Goal: Information Seeking & Learning: Get advice/opinions

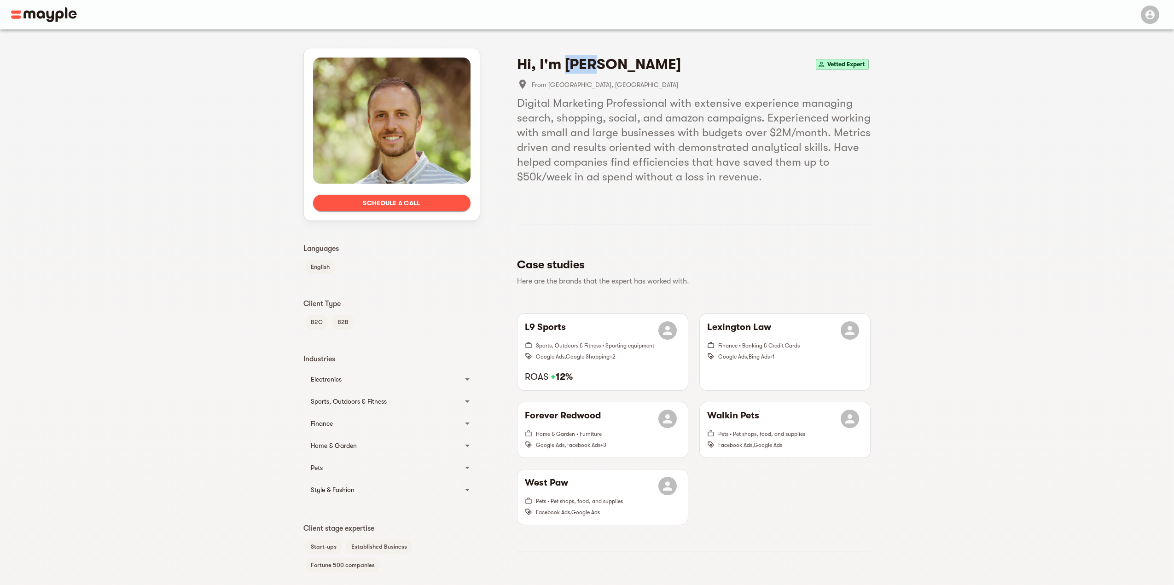
drag, startPoint x: 567, startPoint y: 64, endPoint x: 599, endPoint y: 57, distance: 33.0
click at [599, 57] on h4 "Hi, I'm Cody W." at bounding box center [599, 64] width 164 height 18
copy h4 "Cody"
click at [541, 116] on h5 "Digital Marketing Professional with extensive experience managing search, shopp…" at bounding box center [694, 140] width 354 height 88
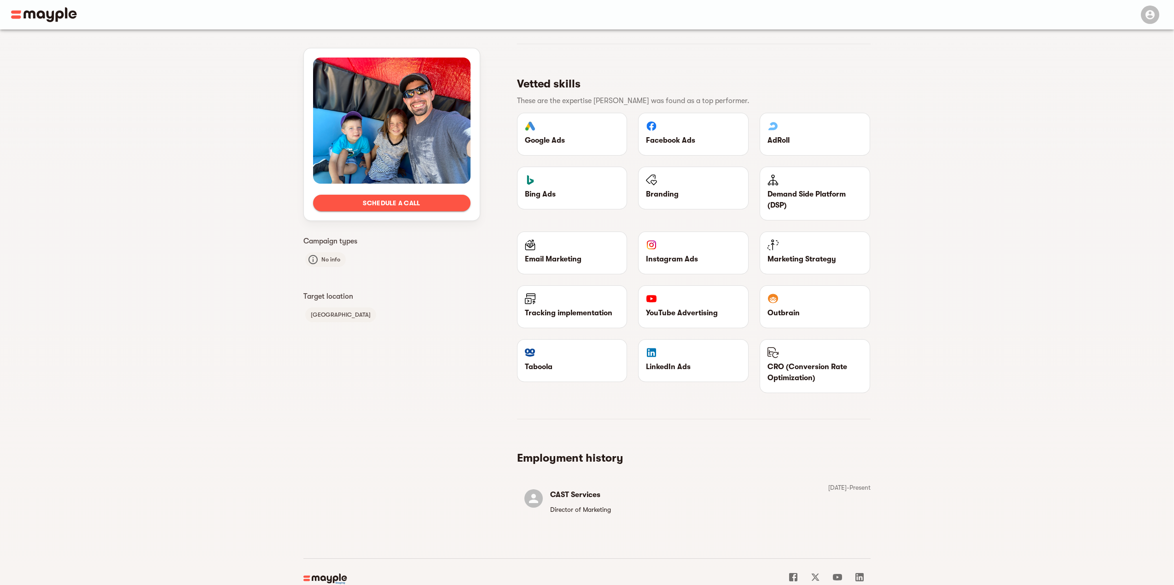
scroll to position [435, 0]
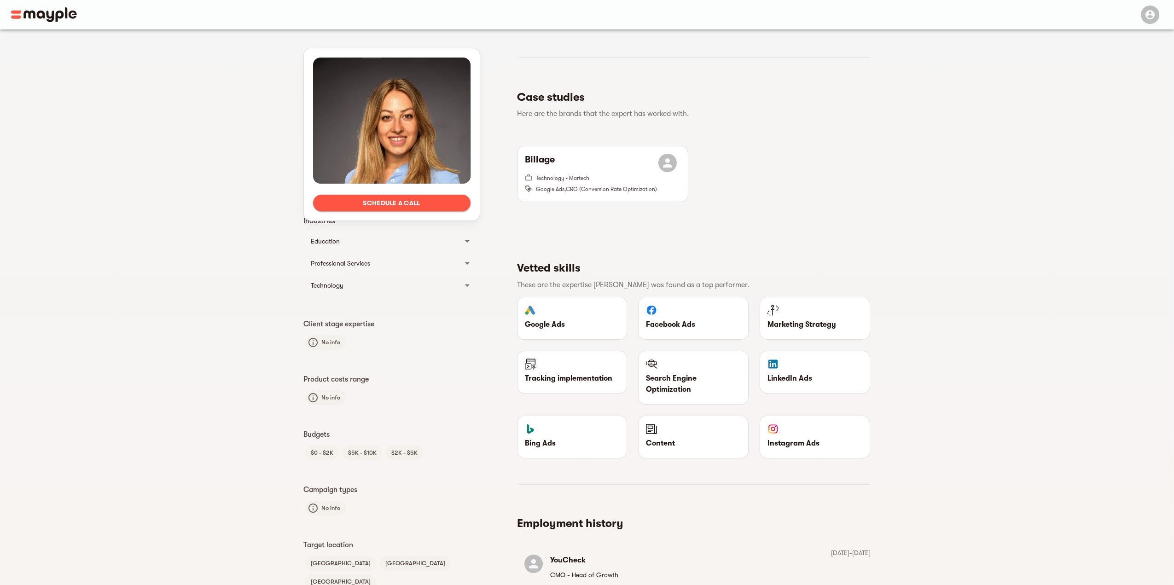
scroll to position [184, 0]
